Goal: Contribute content: Contribute content

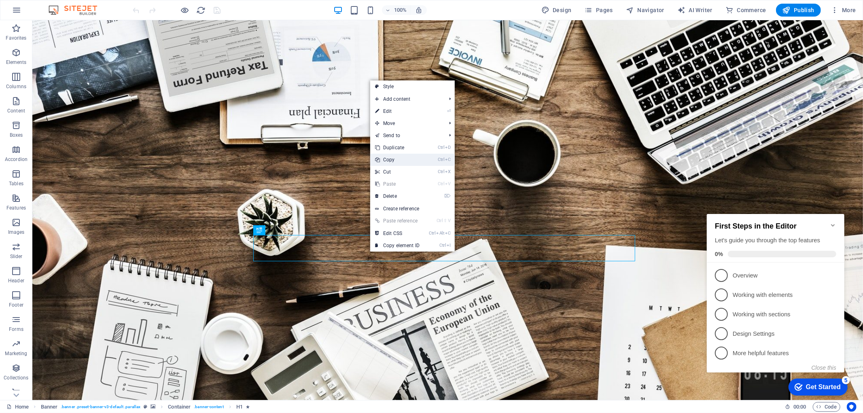
click at [390, 159] on link "Ctrl C Copy" at bounding box center [397, 160] width 54 height 12
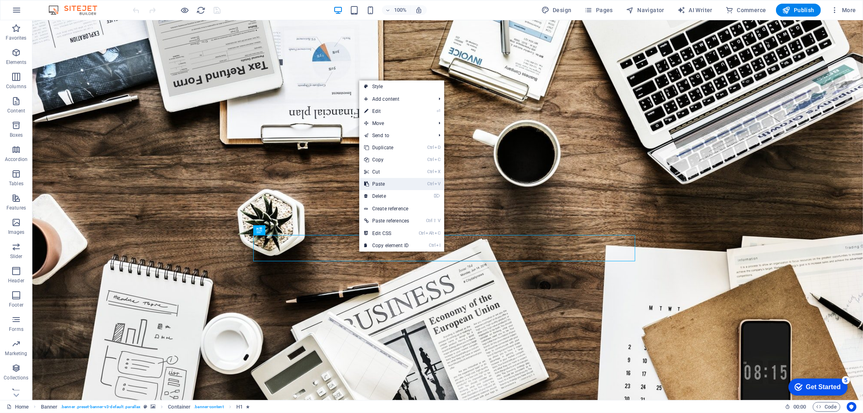
click at [386, 186] on link "Ctrl V Paste" at bounding box center [386, 184] width 55 height 12
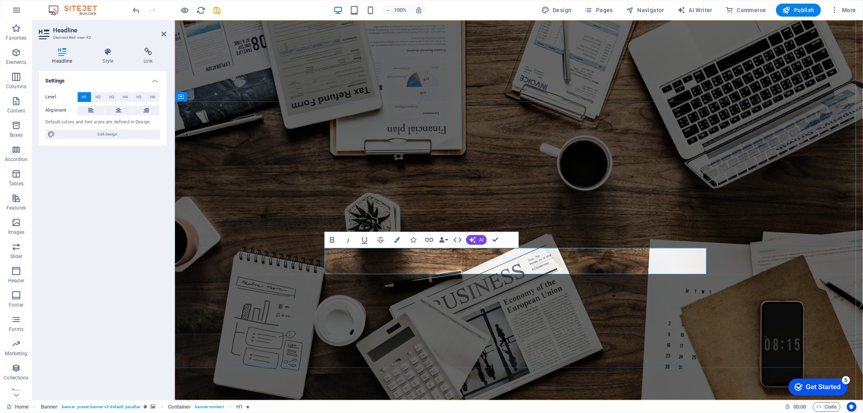
copy span "S"
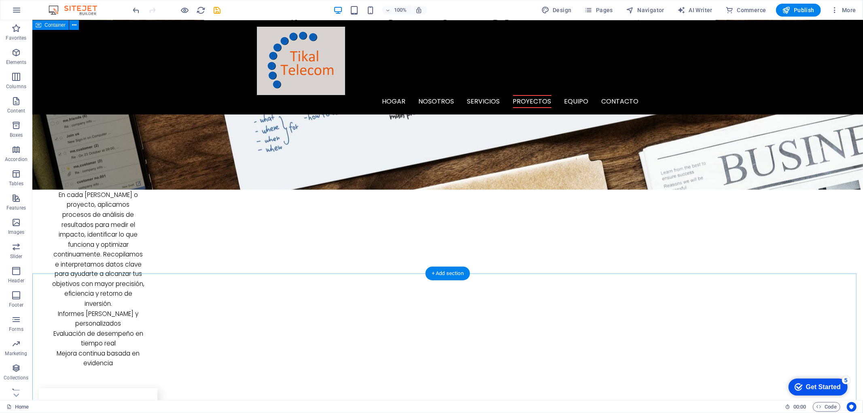
scroll to position [899, 0]
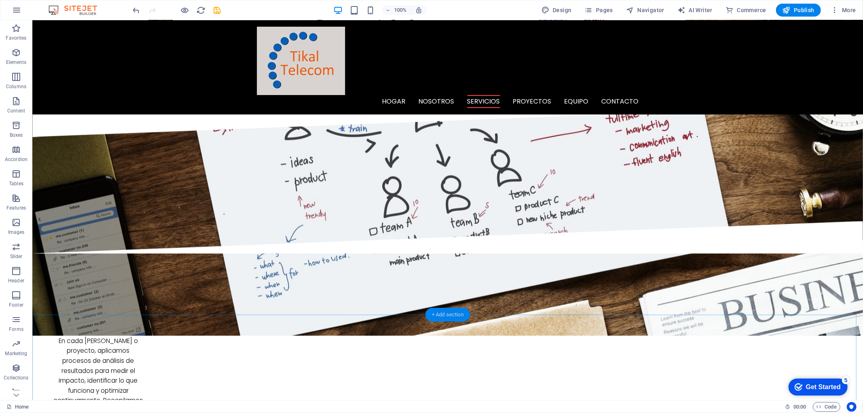
click at [455, 311] on div "+ Add section" at bounding box center [447, 315] width 45 height 14
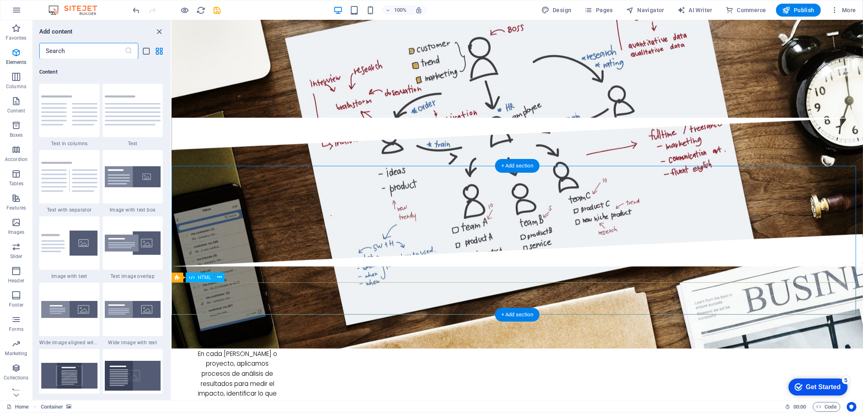
scroll to position [1415, 0]
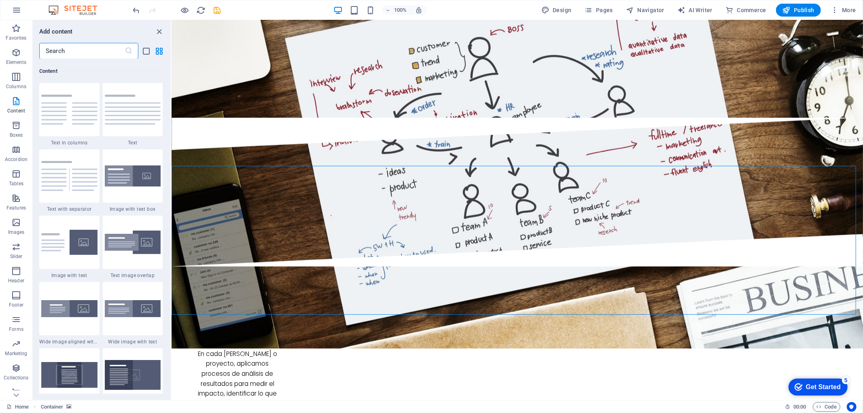
click at [140, 103] on img at bounding box center [133, 110] width 56 height 30
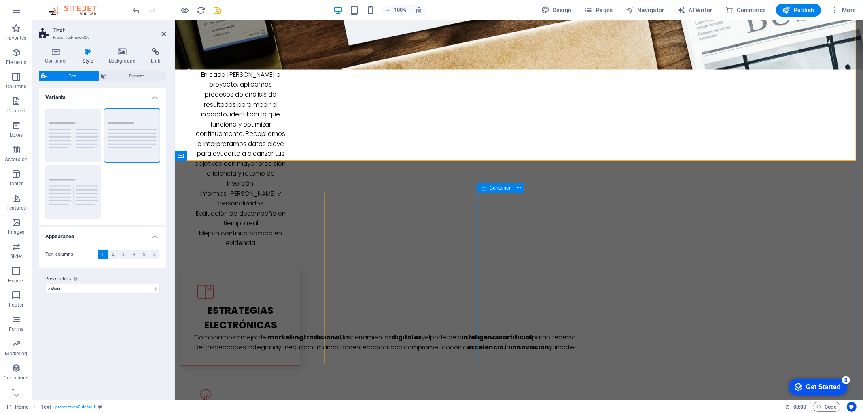
scroll to position [1214, 0]
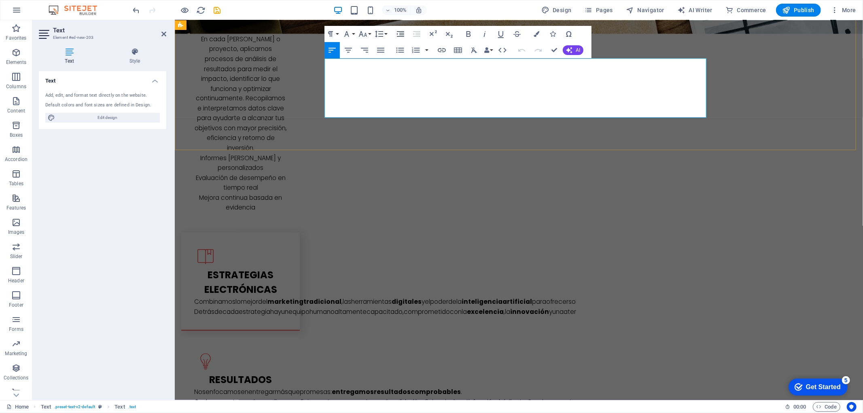
drag, startPoint x: 365, startPoint y: 112, endPoint x: 324, endPoint y: 65, distance: 62.2
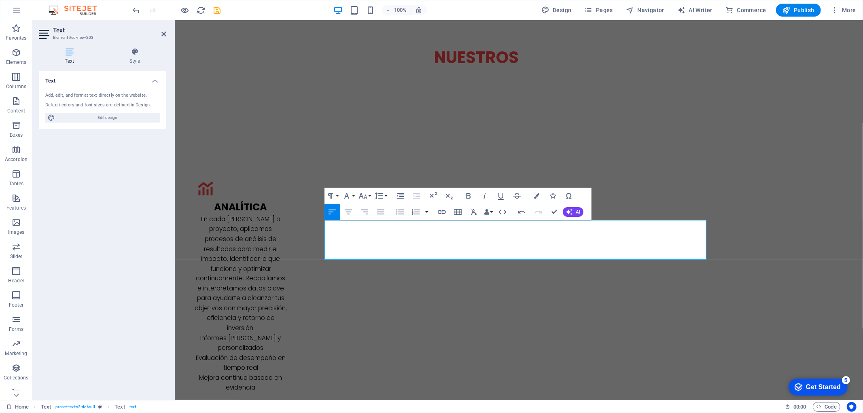
scroll to position [1123, 0]
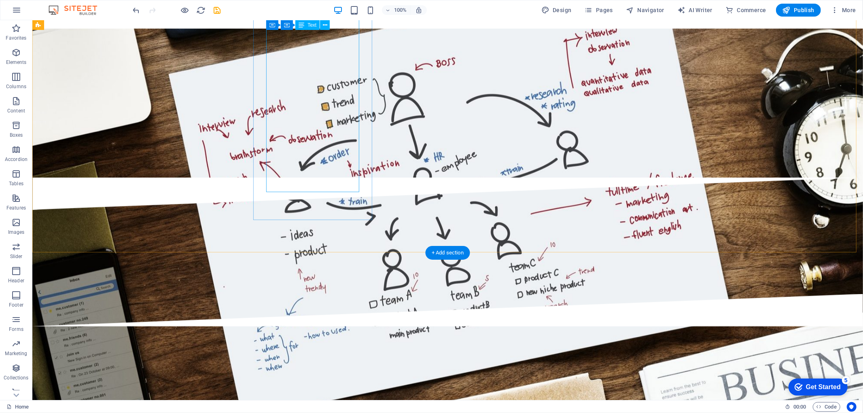
scroll to position [1079, 0]
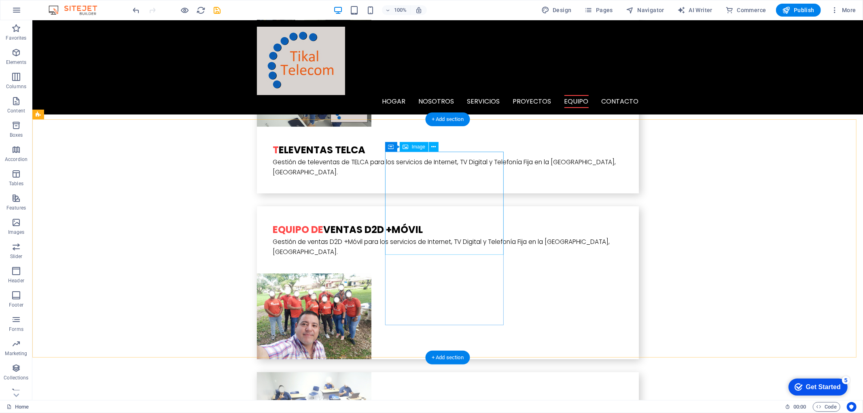
scroll to position [2023, 0]
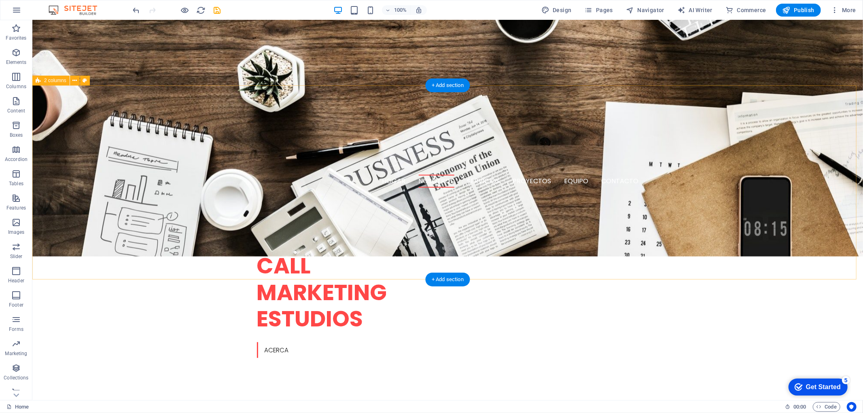
scroll to position [314, 0]
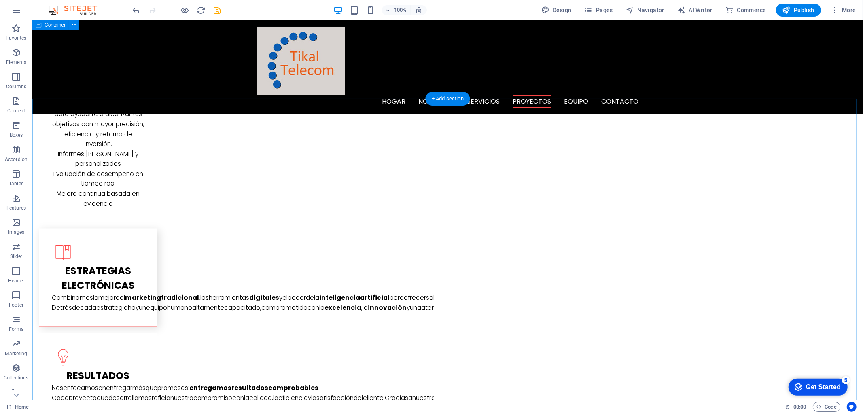
scroll to position [1214, 0]
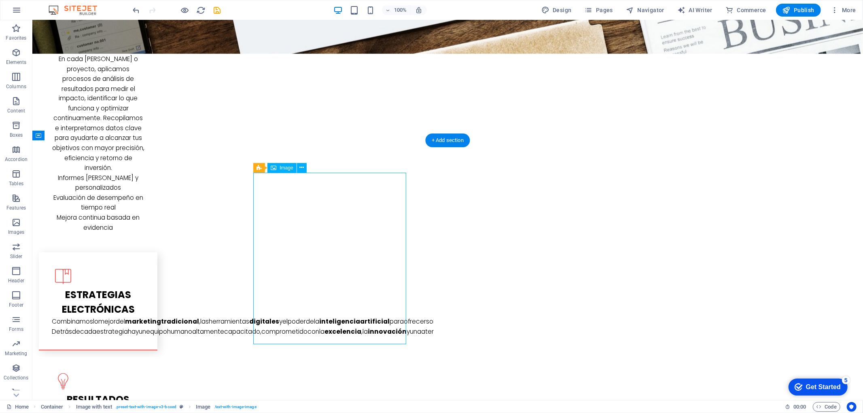
select select "%"
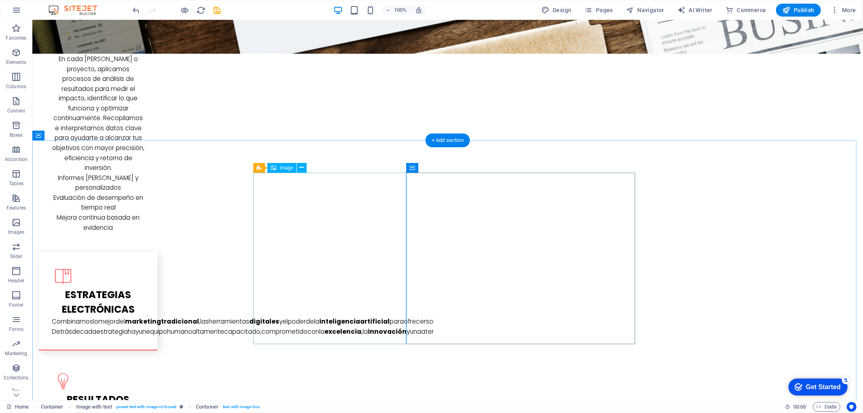
click at [278, 169] on div "Image" at bounding box center [281, 168] width 29 height 10
click at [303, 167] on icon at bounding box center [301, 167] width 4 height 8
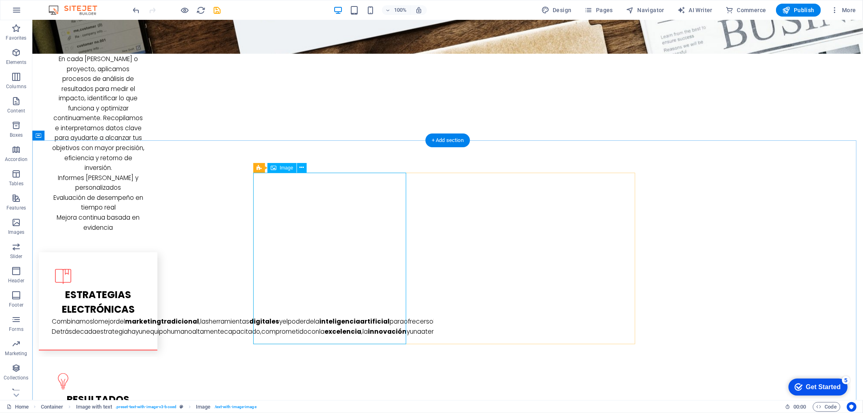
drag, startPoint x: 315, startPoint y: 272, endPoint x: 174, endPoint y: 271, distance: 141.6
select select "%"
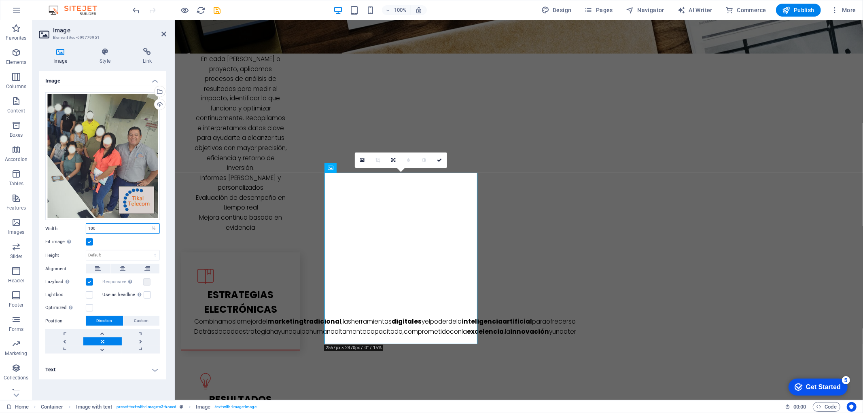
click at [103, 228] on input "100" at bounding box center [122, 229] width 73 height 10
type input "50"
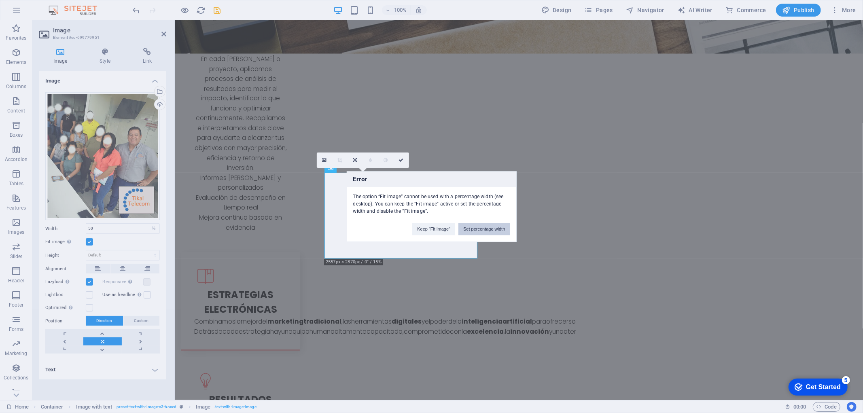
click at [480, 229] on button "Set percentage width" at bounding box center [483, 229] width 51 height 12
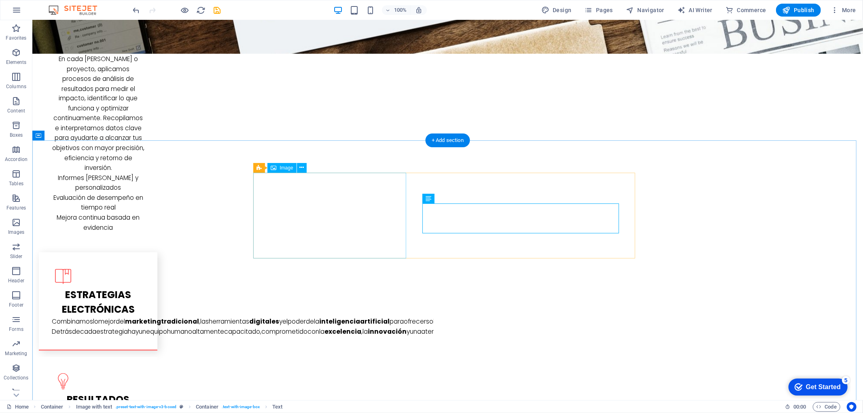
click at [302, 169] on icon at bounding box center [301, 167] width 4 height 8
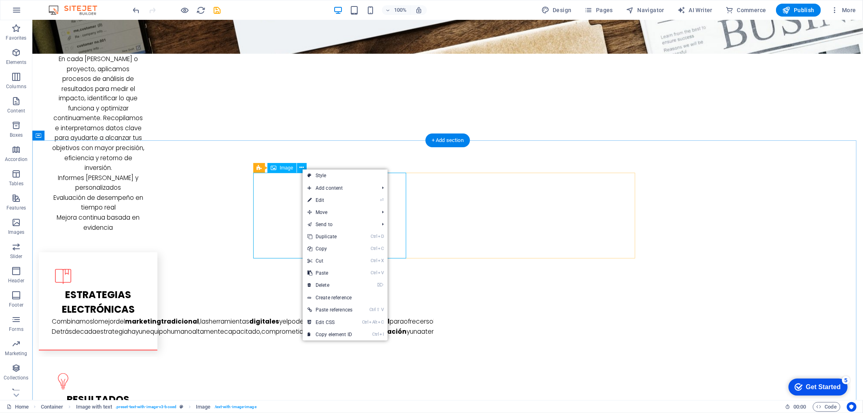
select select "%"
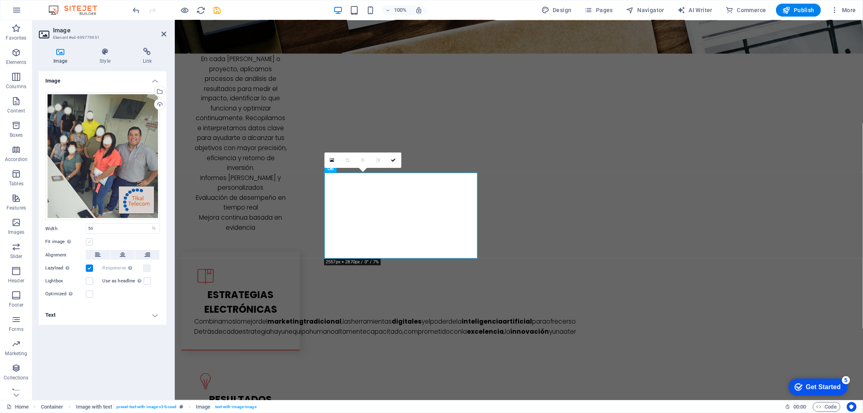
click at [86, 241] on label at bounding box center [89, 241] width 7 height 7
click at [0, 0] on input "Fit image Automatically fit image to a fixed width and height" at bounding box center [0, 0] width 0 height 0
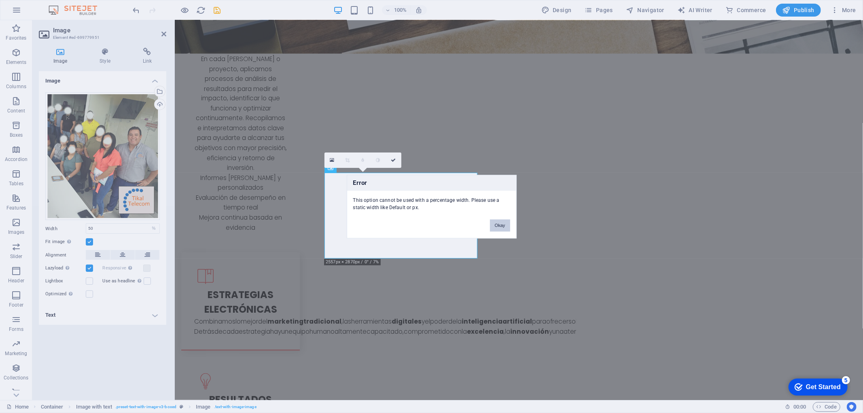
click at [495, 225] on button "Okay" at bounding box center [500, 225] width 20 height 12
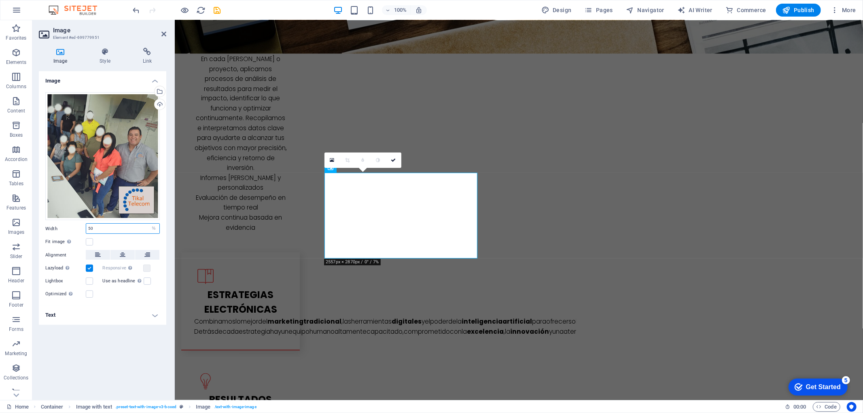
click at [104, 229] on input "50" at bounding box center [122, 229] width 73 height 10
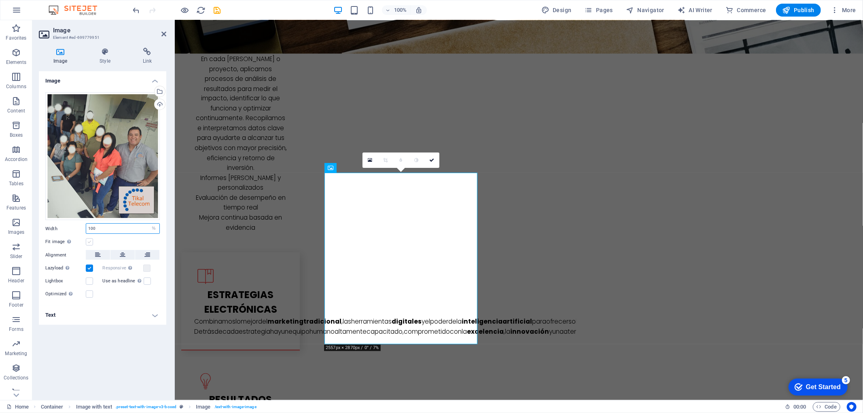
type input "100"
click at [91, 242] on label at bounding box center [89, 241] width 7 height 7
click at [0, 0] on input "Fit image Automatically fit image to a fixed width and height" at bounding box center [0, 0] width 0 height 0
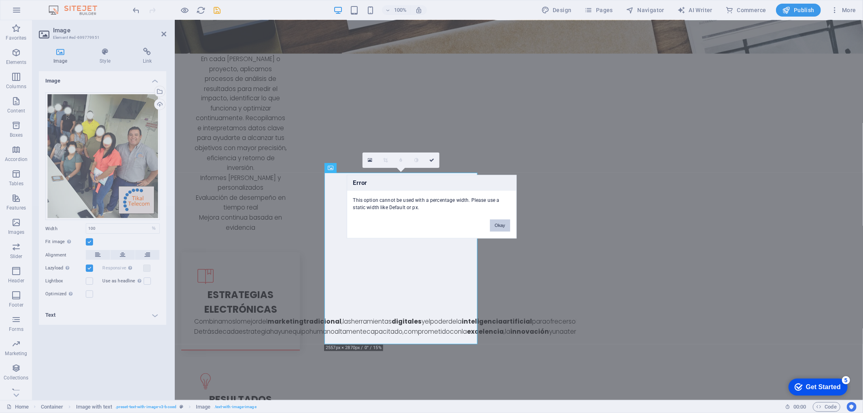
click at [495, 221] on button "Okay" at bounding box center [500, 225] width 20 height 12
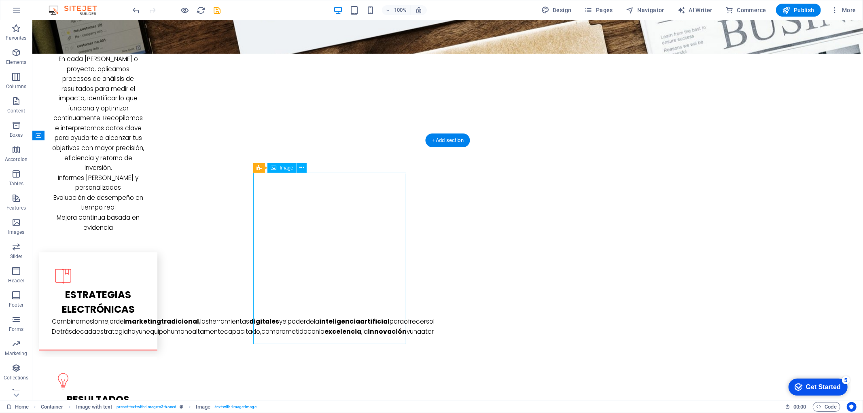
select select "%"
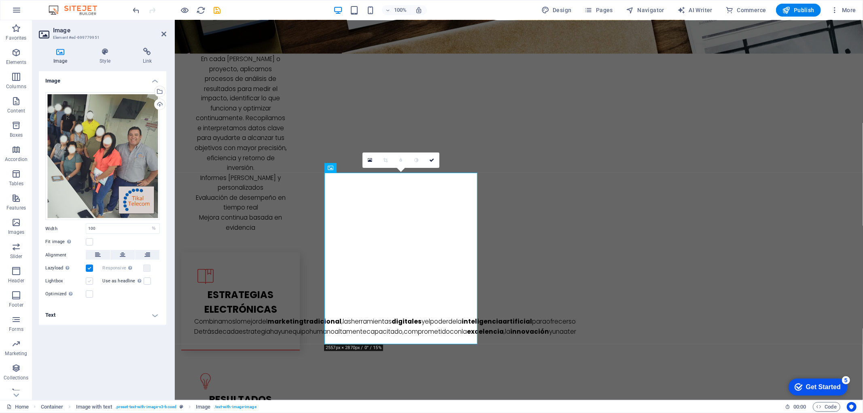
click at [87, 280] on label at bounding box center [89, 281] width 7 height 7
click at [0, 0] on input "Lightbox" at bounding box center [0, 0] width 0 height 0
click at [89, 281] on label at bounding box center [89, 281] width 7 height 7
click at [0, 0] on input "Lightbox" at bounding box center [0, 0] width 0 height 0
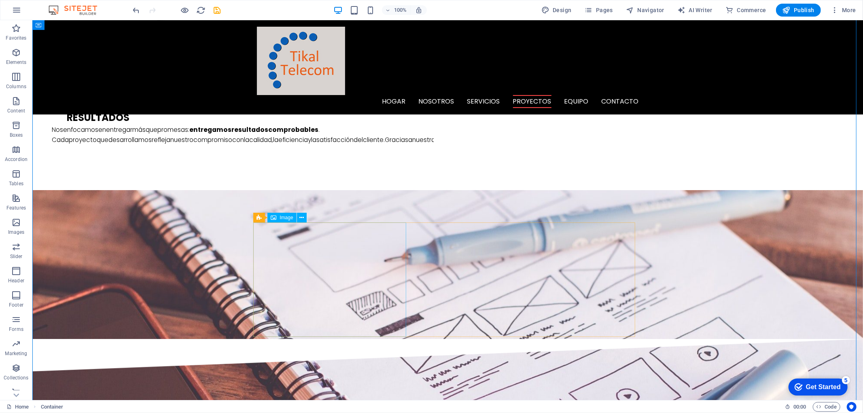
scroll to position [1259, 0]
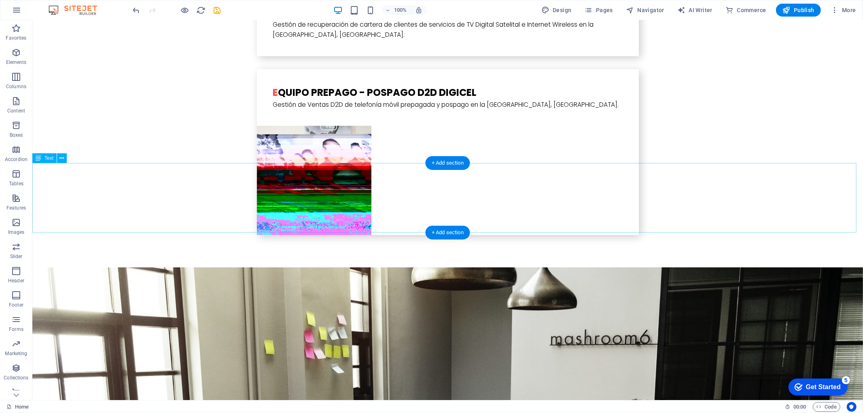
scroll to position [2618, 0]
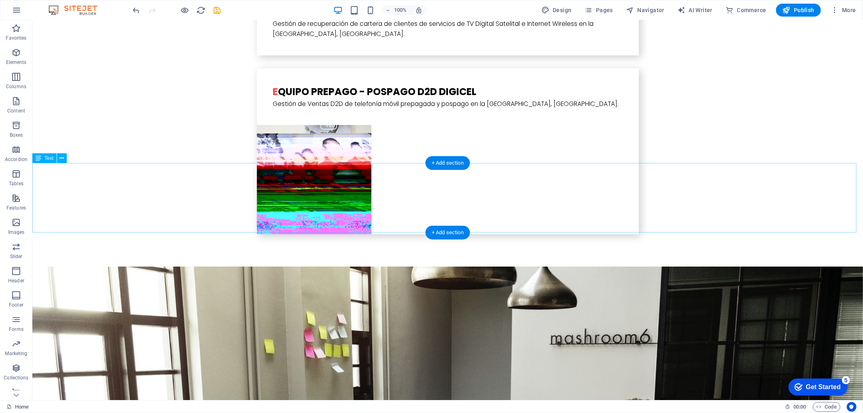
drag, startPoint x: 596, startPoint y: 170, endPoint x: 453, endPoint y: 170, distance: 142.4
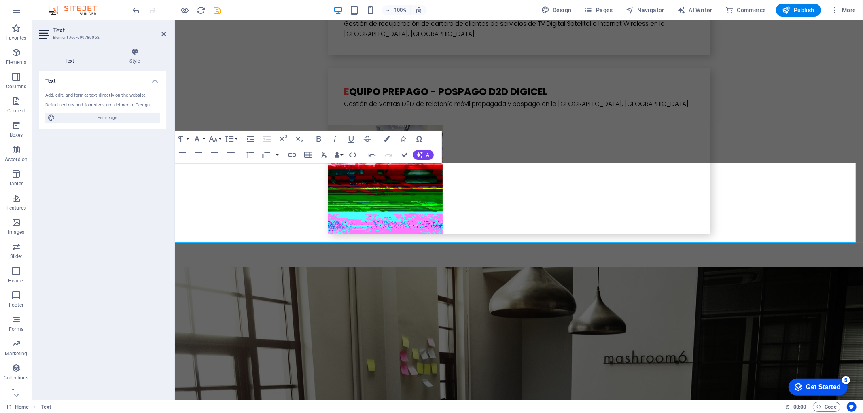
scroll to position [2628, 0]
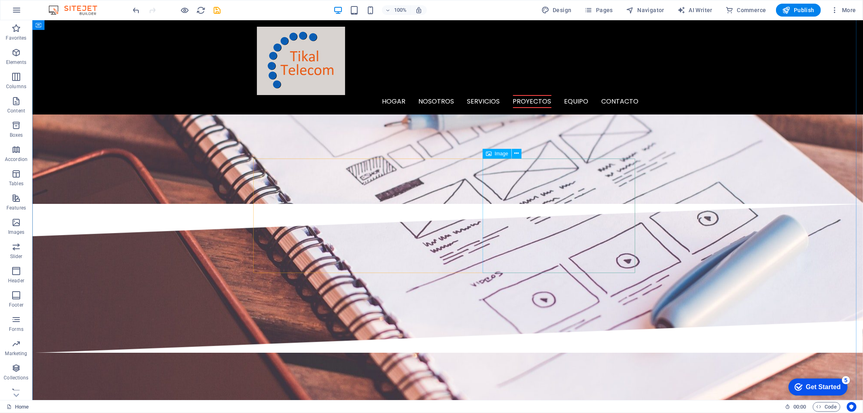
scroll to position [1303, 0]
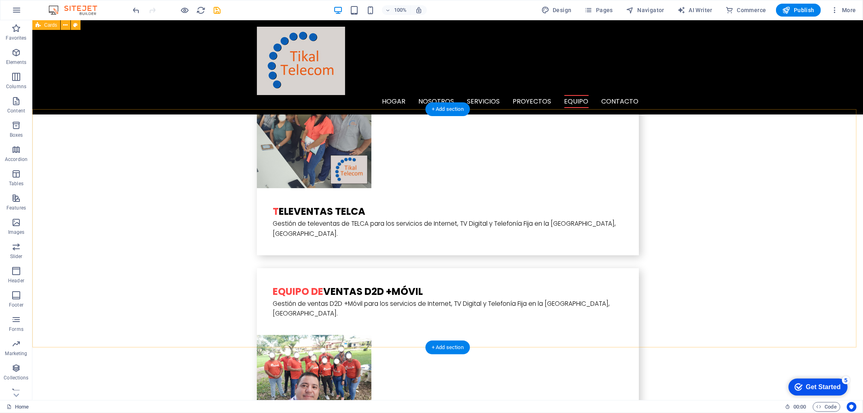
scroll to position [2023, 0]
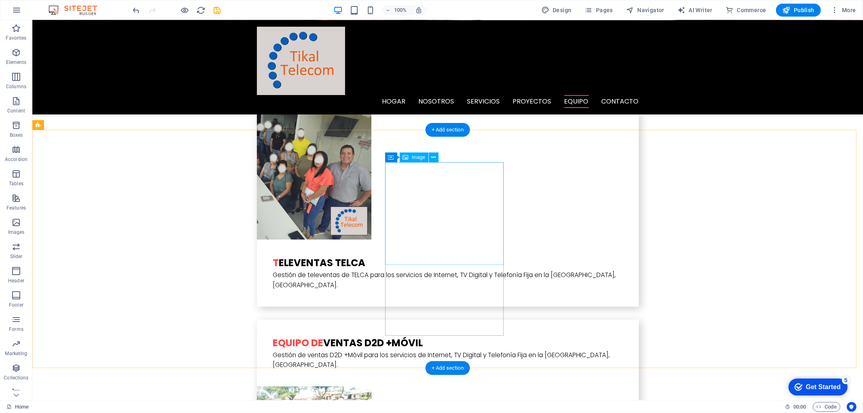
click at [417, 157] on span "Image" at bounding box center [418, 157] width 13 height 5
drag, startPoint x: 417, startPoint y: 157, endPoint x: 244, endPoint y: 136, distance: 175.1
click at [417, 157] on span "Image" at bounding box center [418, 157] width 13 height 5
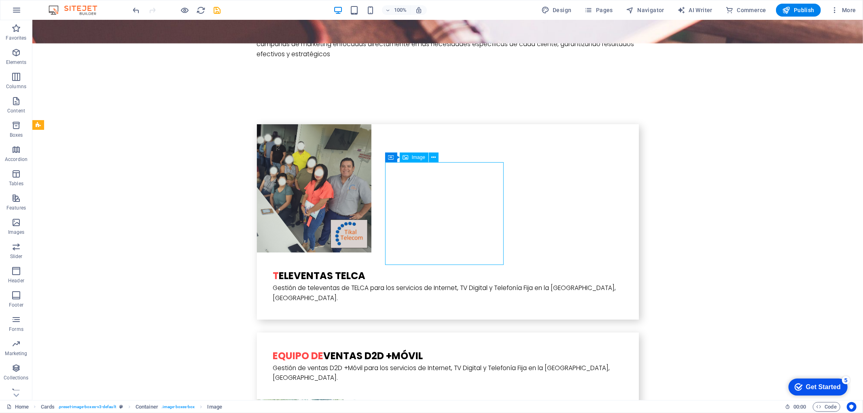
select select "%"
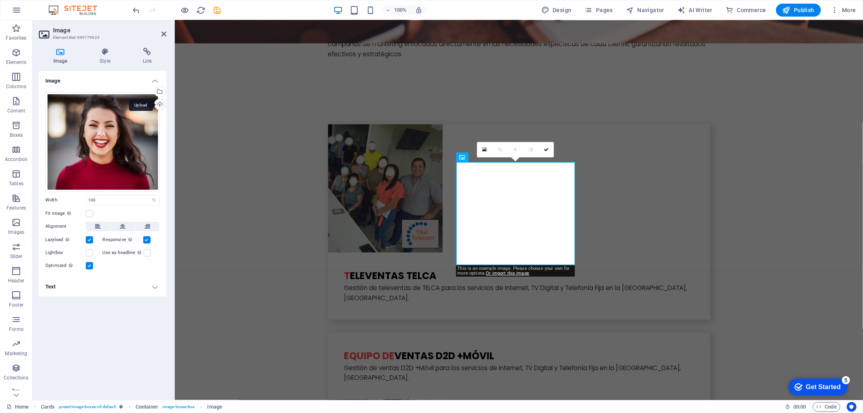
click at [161, 104] on div "Upload" at bounding box center [159, 105] width 12 height 12
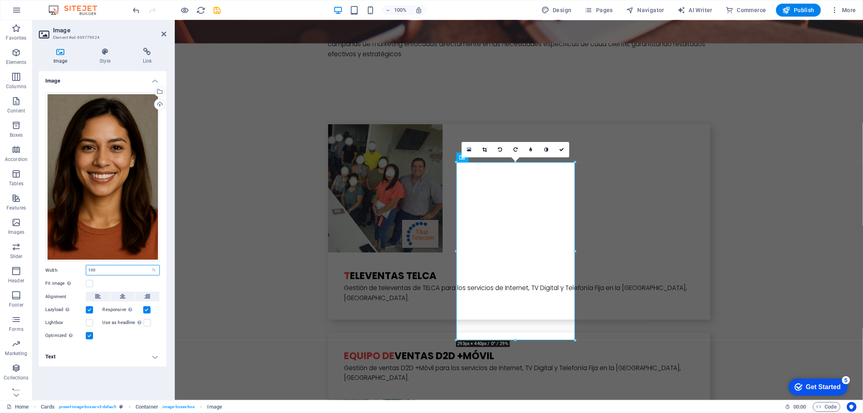
click at [107, 272] on input "100" at bounding box center [122, 270] width 73 height 10
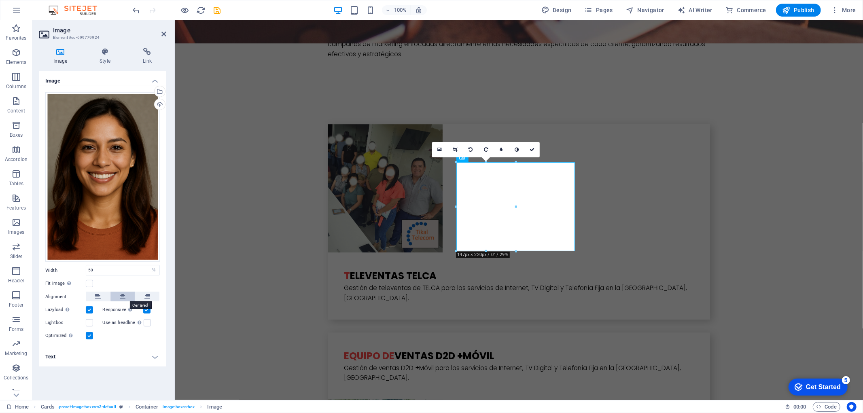
click at [120, 295] on icon at bounding box center [123, 297] width 6 height 10
click at [86, 284] on label at bounding box center [89, 283] width 7 height 7
click at [0, 0] on input "Fit image Automatically fit image to a fixed width and height" at bounding box center [0, 0] width 0 height 0
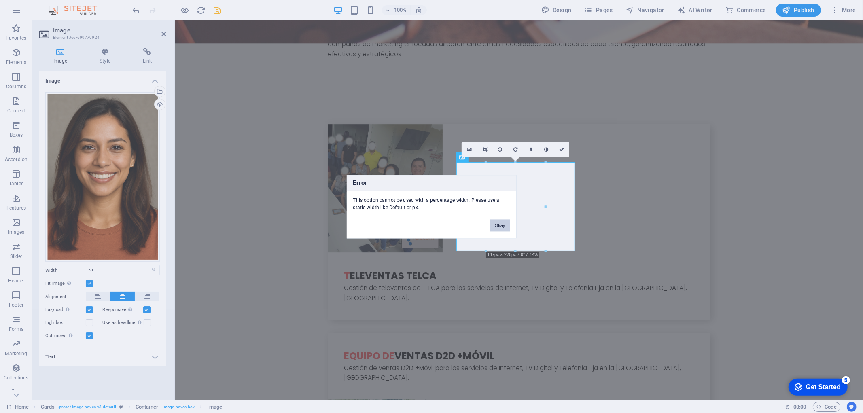
click at [490, 229] on button "Okay" at bounding box center [500, 225] width 20 height 12
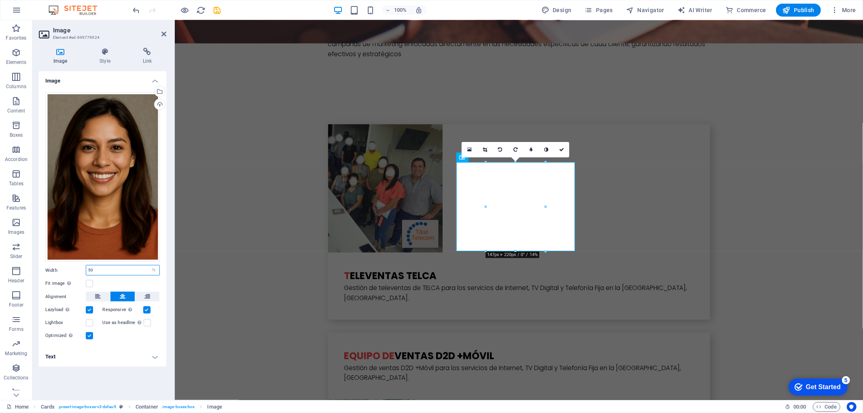
click at [100, 267] on input "50" at bounding box center [122, 270] width 73 height 10
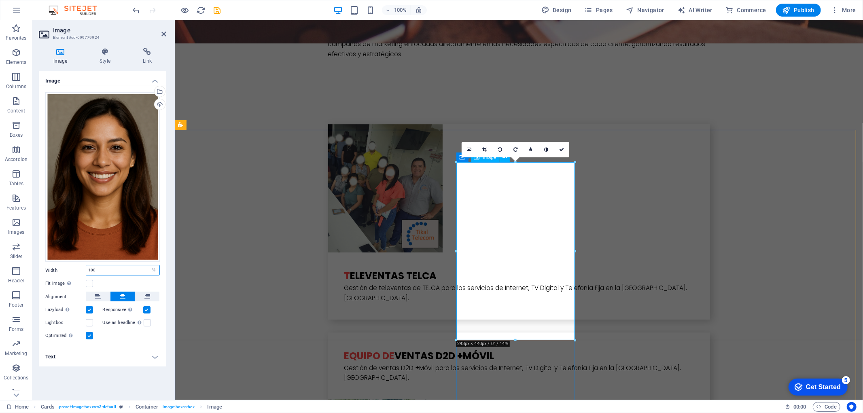
drag, startPoint x: 747, startPoint y: 358, endPoint x: 524, endPoint y: 271, distance: 239.1
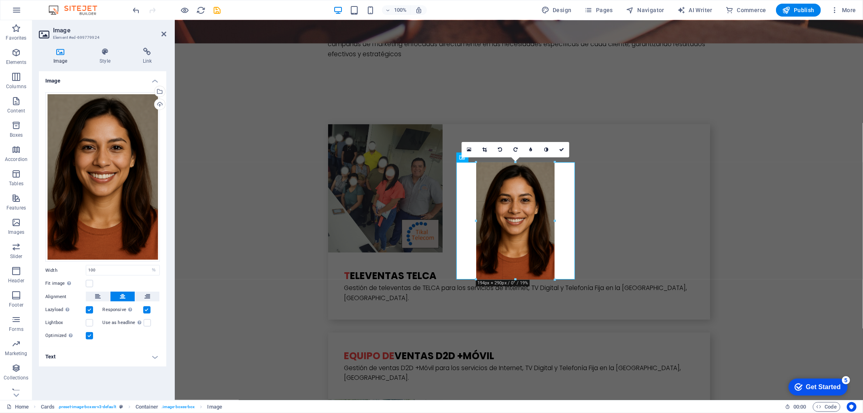
drag, startPoint x: 516, startPoint y: 341, endPoint x: 331, endPoint y: 256, distance: 203.1
type input "195"
select select "px"
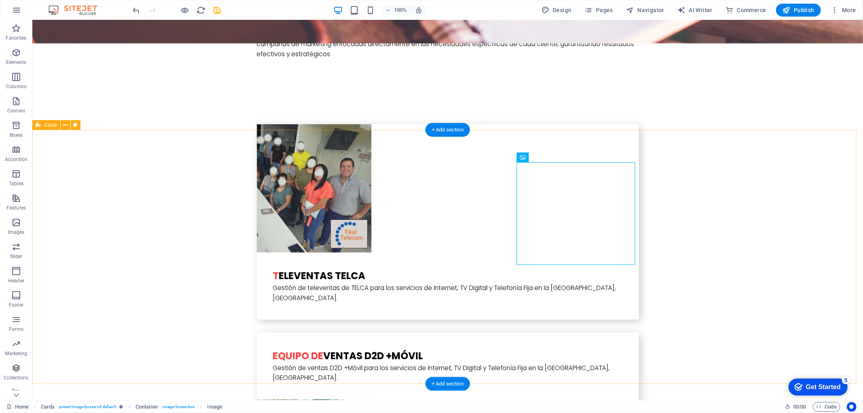
click at [550, 160] on div "Image" at bounding box center [545, 158] width 29 height 10
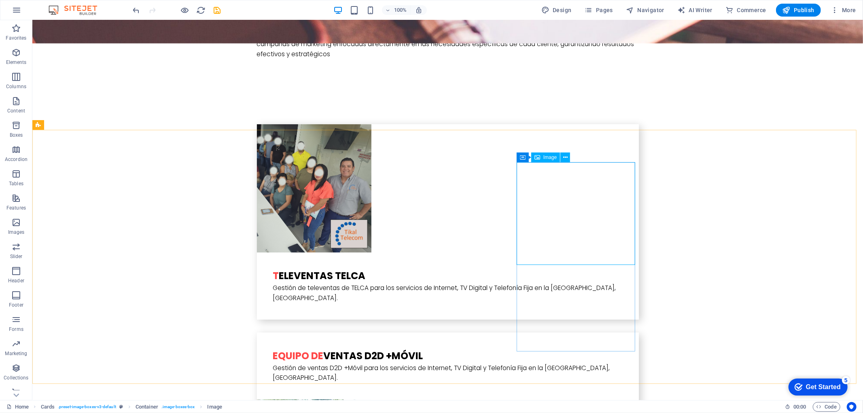
click at [549, 159] on span "Image" at bounding box center [549, 157] width 13 height 5
drag, startPoint x: 549, startPoint y: 159, endPoint x: 376, endPoint y: 138, distance: 174.7
click at [549, 159] on span "Image" at bounding box center [549, 157] width 13 height 5
select select "%"
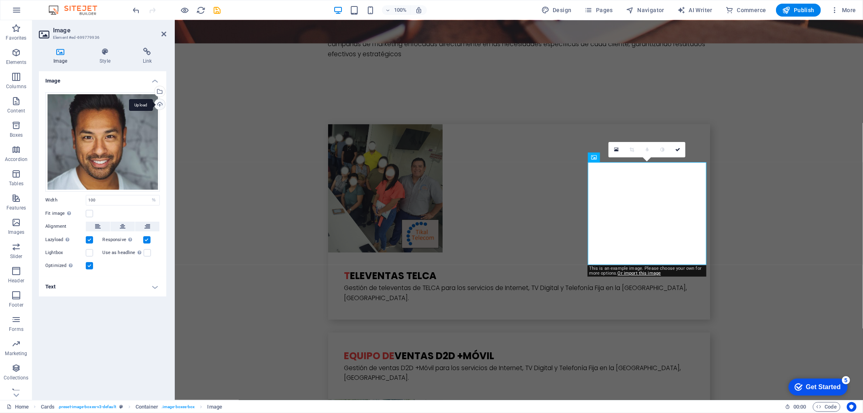
click at [160, 105] on div "Upload" at bounding box center [159, 105] width 12 height 12
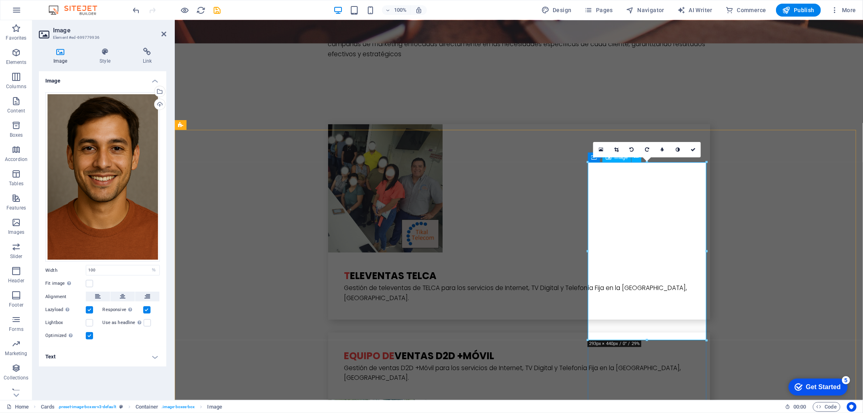
drag, startPoint x: 822, startPoint y: 359, endPoint x: 637, endPoint y: 267, distance: 206.1
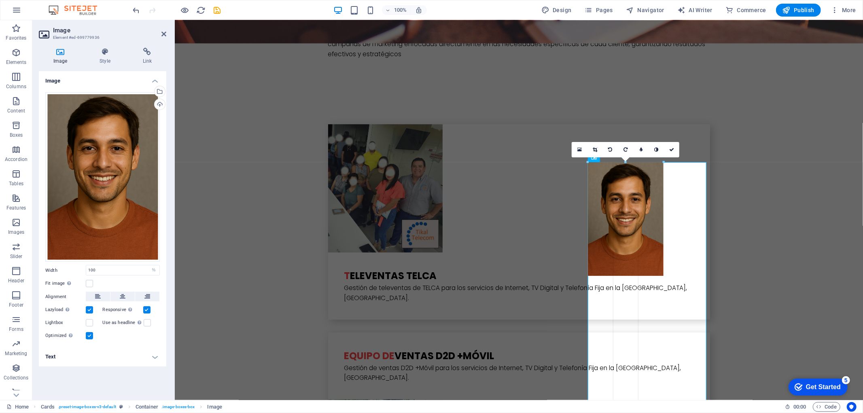
type input "187"
select select "px"
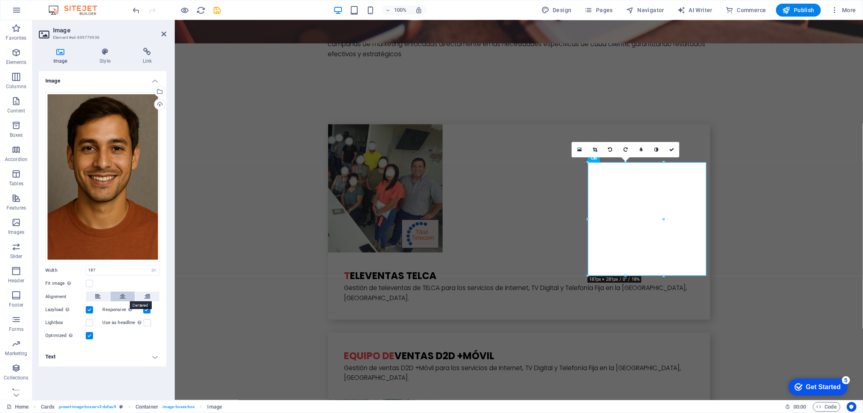
click at [120, 296] on icon at bounding box center [123, 297] width 6 height 10
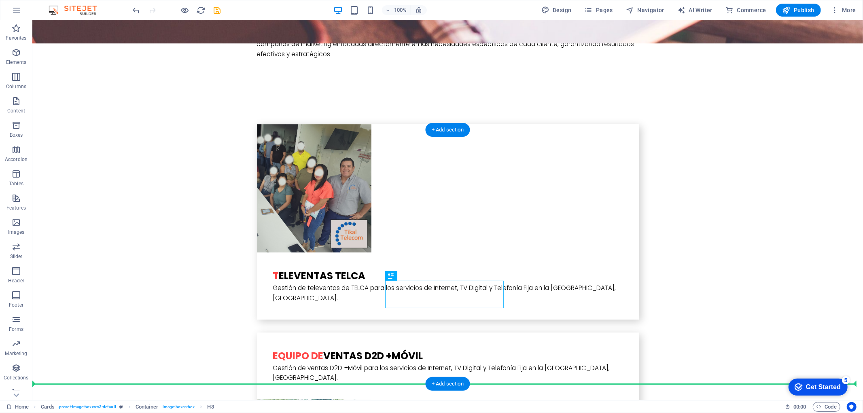
drag, startPoint x: 386, startPoint y: 290, endPoint x: 208, endPoint y: 281, distance: 178.2
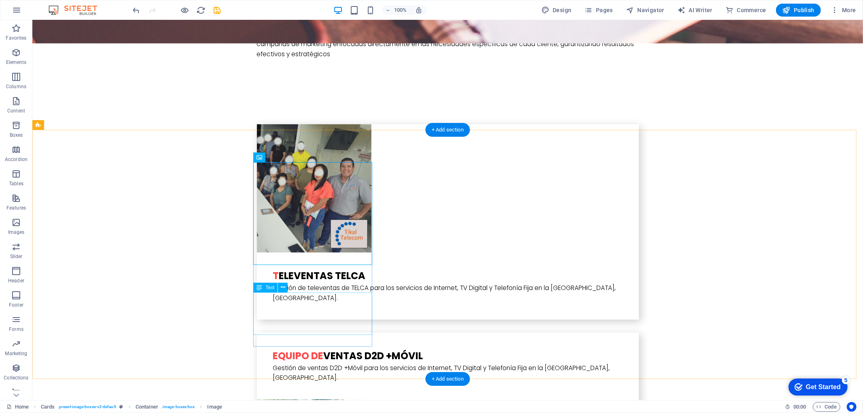
drag, startPoint x: 221, startPoint y: 146, endPoint x: 362, endPoint y: 328, distance: 230.5
drag, startPoint x: 270, startPoint y: 204, endPoint x: 345, endPoint y: 341, distance: 155.9
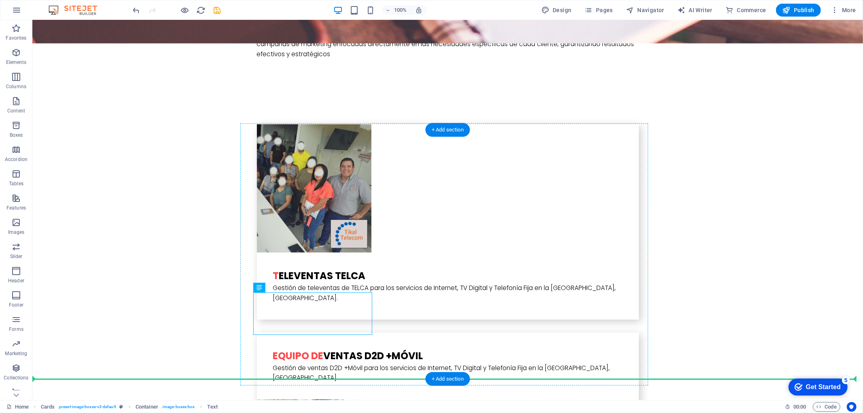
drag, startPoint x: 336, startPoint y: 333, endPoint x: 344, endPoint y: 335, distance: 8.2
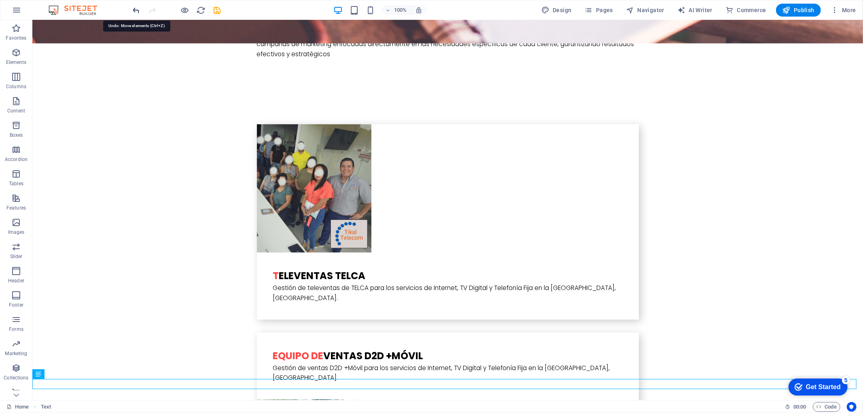
click at [134, 7] on icon "undo" at bounding box center [136, 10] width 9 height 9
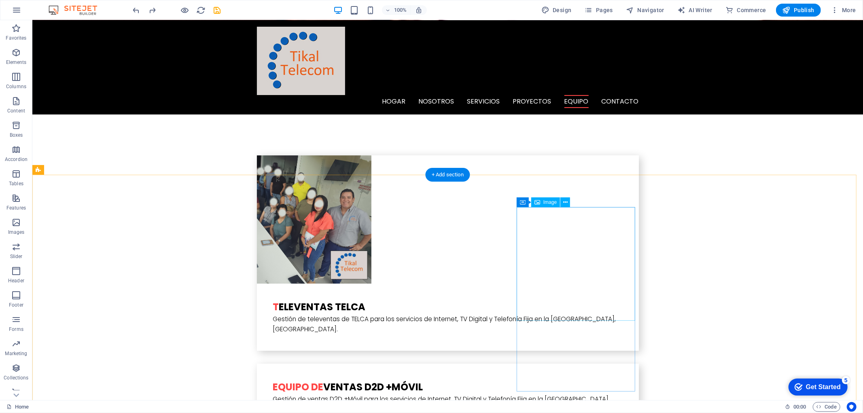
scroll to position [1977, 0]
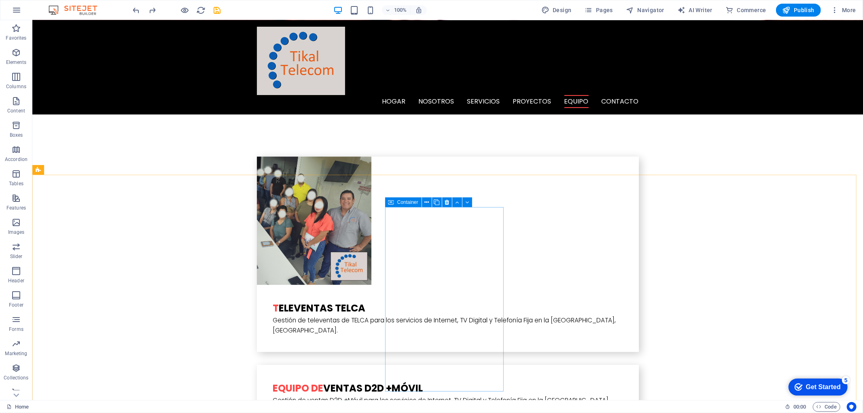
click at [390, 203] on icon at bounding box center [391, 202] width 6 height 10
click at [436, 201] on button at bounding box center [434, 202] width 10 height 10
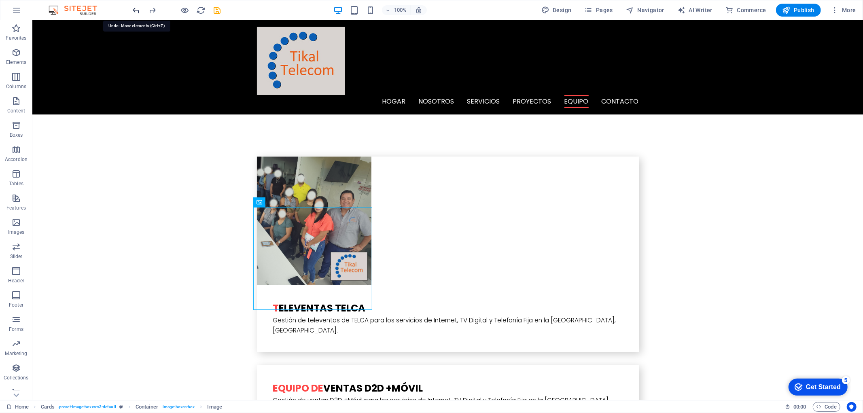
click at [139, 12] on icon "undo" at bounding box center [136, 10] width 9 height 9
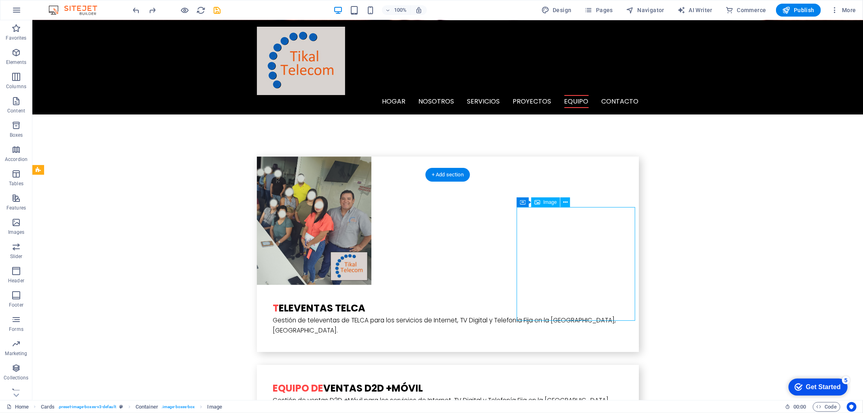
select select "px"
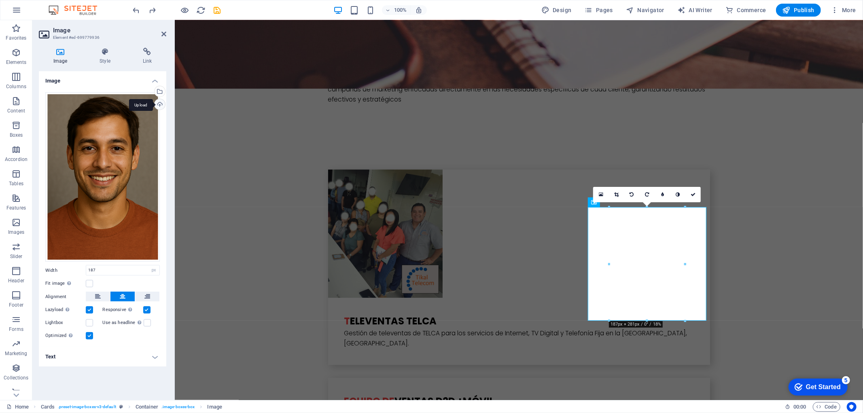
click at [161, 107] on div "Upload" at bounding box center [159, 105] width 12 height 12
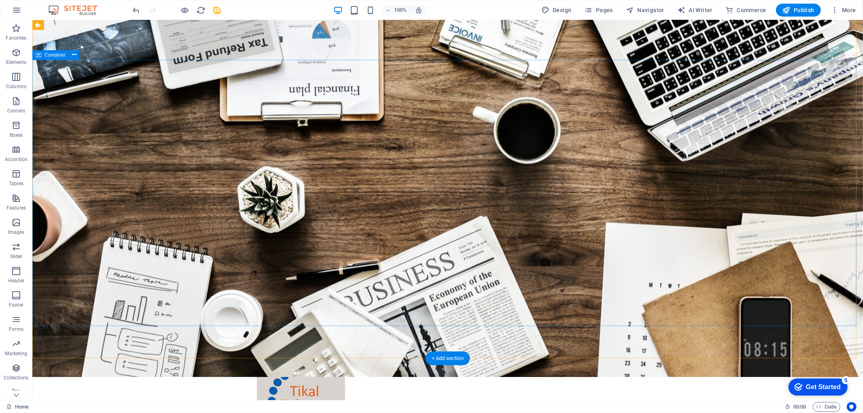
scroll to position [0, 0]
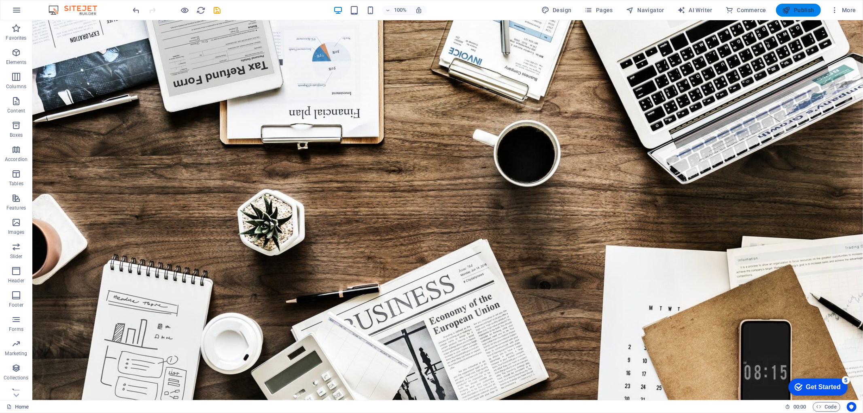
click at [793, 13] on span "Publish" at bounding box center [798, 10] width 32 height 8
